Goal: Information Seeking & Learning: Understand process/instructions

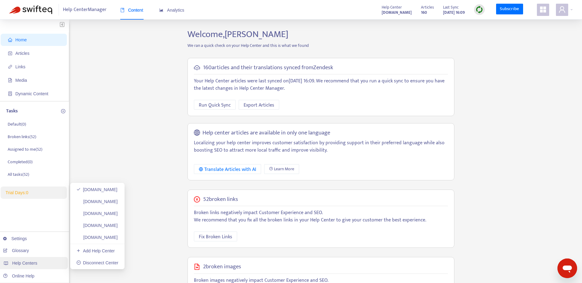
click at [25, 263] on span "Help Centers" at bounding box center [24, 263] width 25 height 5
click at [101, 203] on link "[DOMAIN_NAME]" at bounding box center [96, 201] width 41 height 5
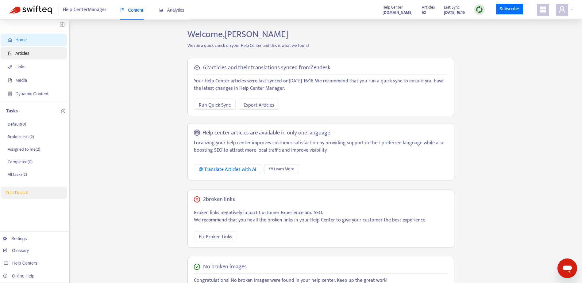
click at [23, 56] on span "Articles" at bounding box center [35, 53] width 54 height 12
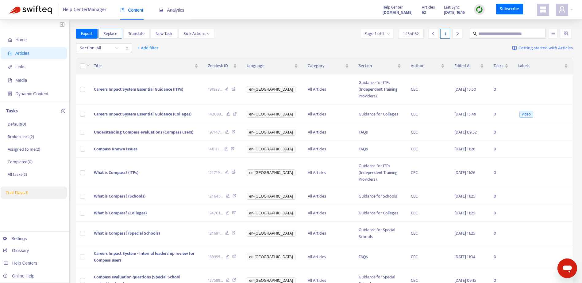
click at [116, 35] on span "Replace" at bounding box center [110, 33] width 14 height 7
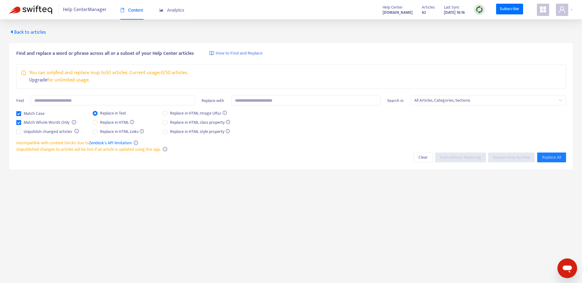
click at [224, 54] on span "How to Find and Replace" at bounding box center [239, 53] width 47 height 7
